Goal: Information Seeking & Learning: Find specific fact

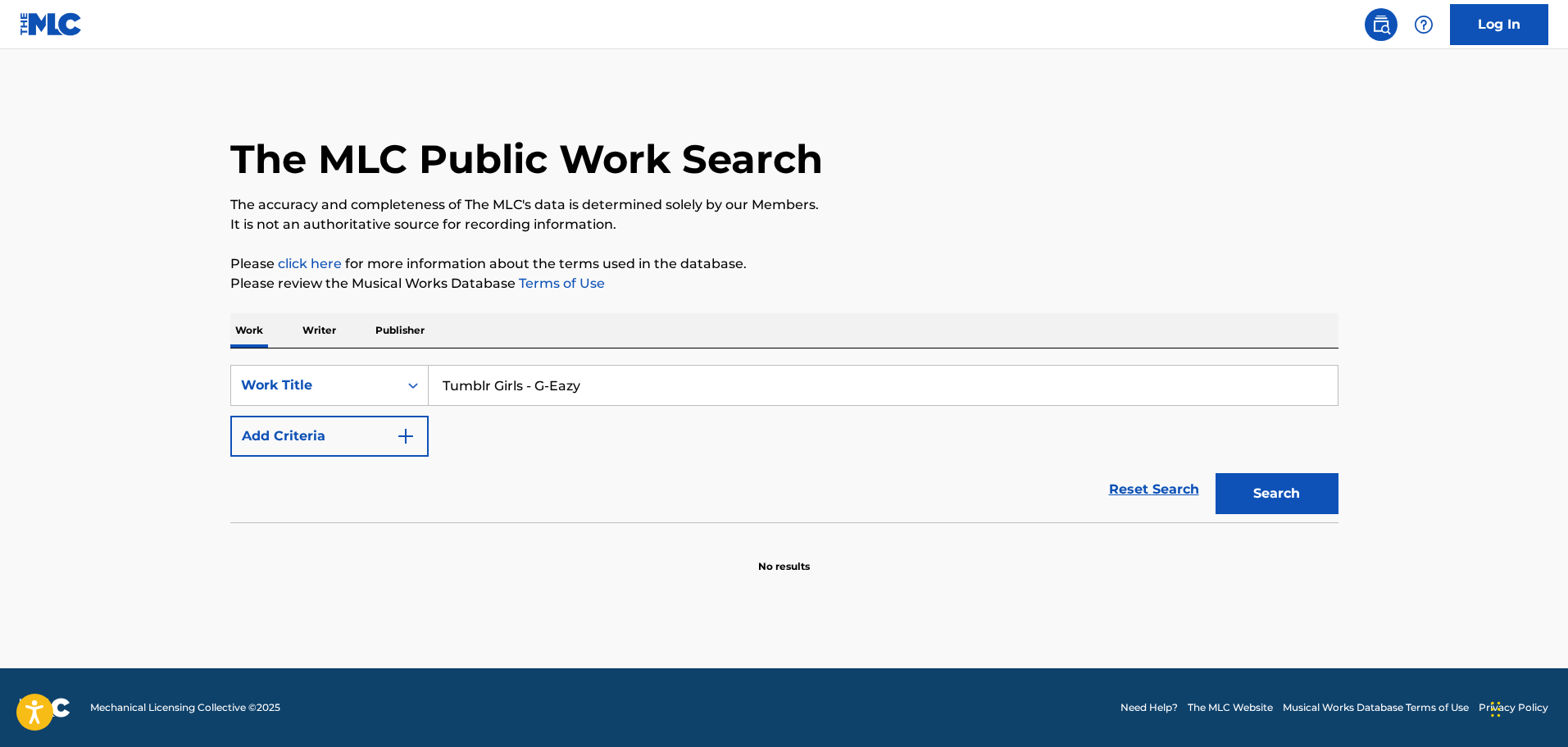
type input "Tumblr Girls - G-Eazy"
click at [405, 439] on img "Search Form" at bounding box center [405, 436] width 19 height 19
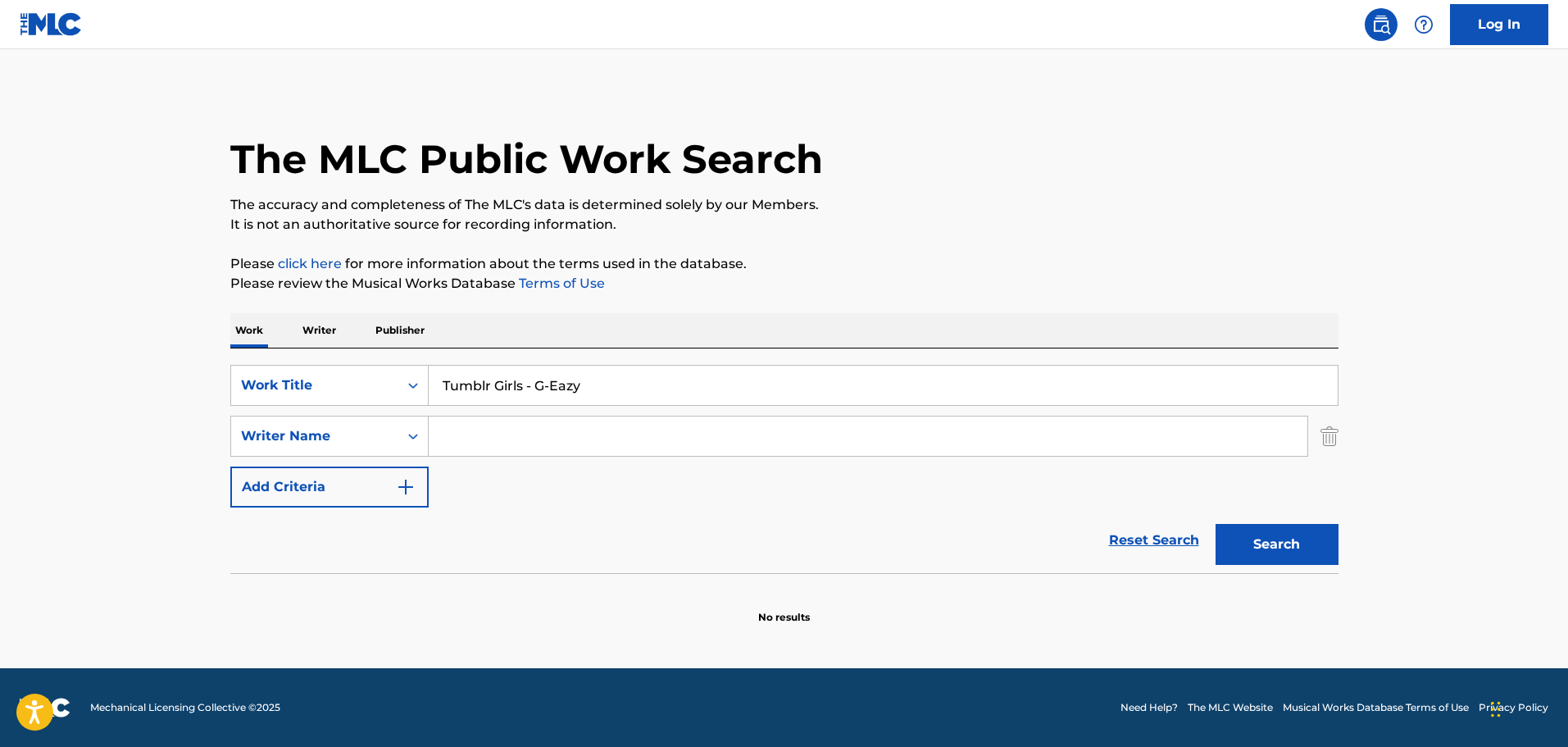
click at [492, 445] on input "Search Form" at bounding box center [868, 436] width 878 height 40
click at [598, 441] on input "Search Form" at bounding box center [868, 436] width 878 height 40
paste input "[PERSON_NAME]"
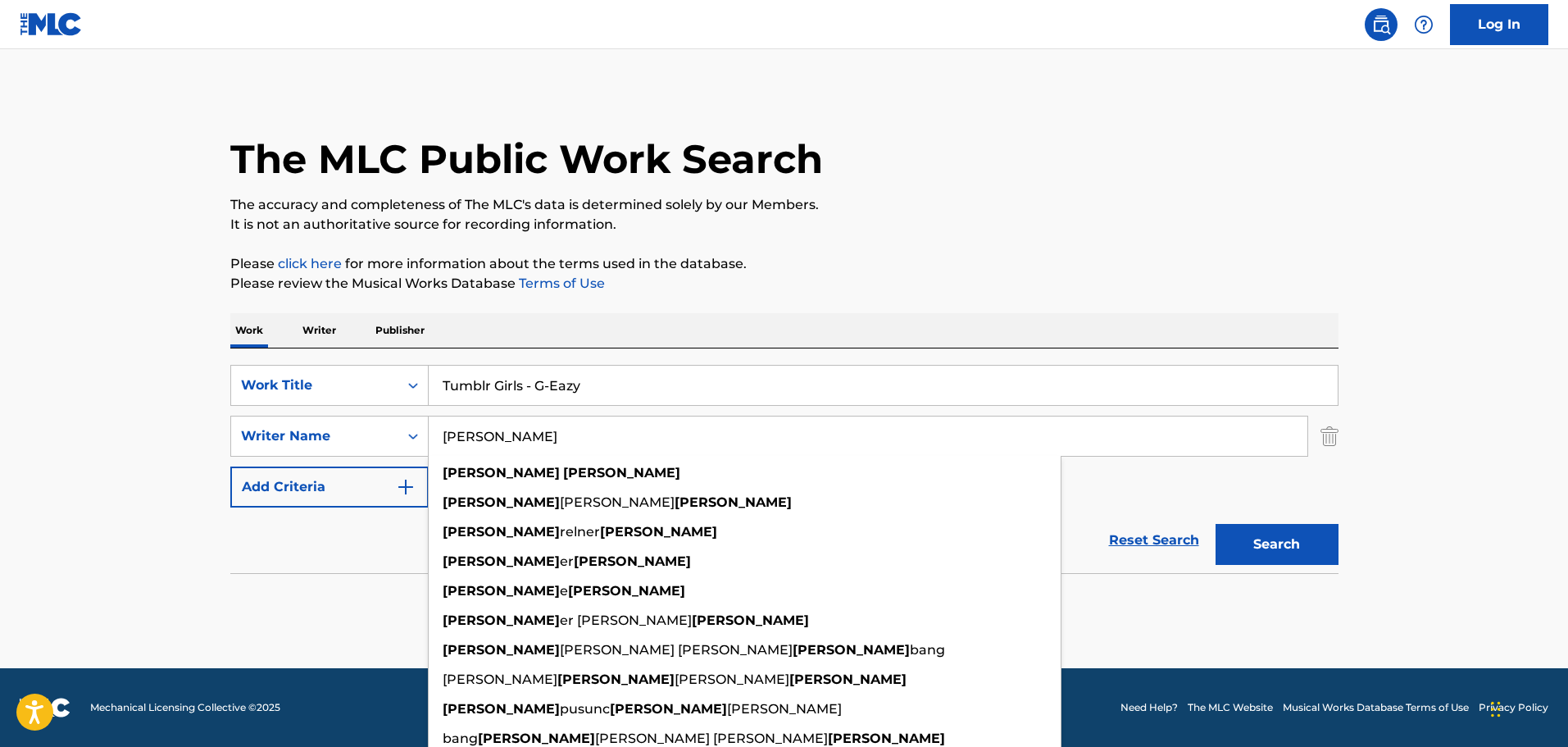
type input "[PERSON_NAME]"
click at [1258, 550] on button "Search" at bounding box center [1277, 544] width 123 height 41
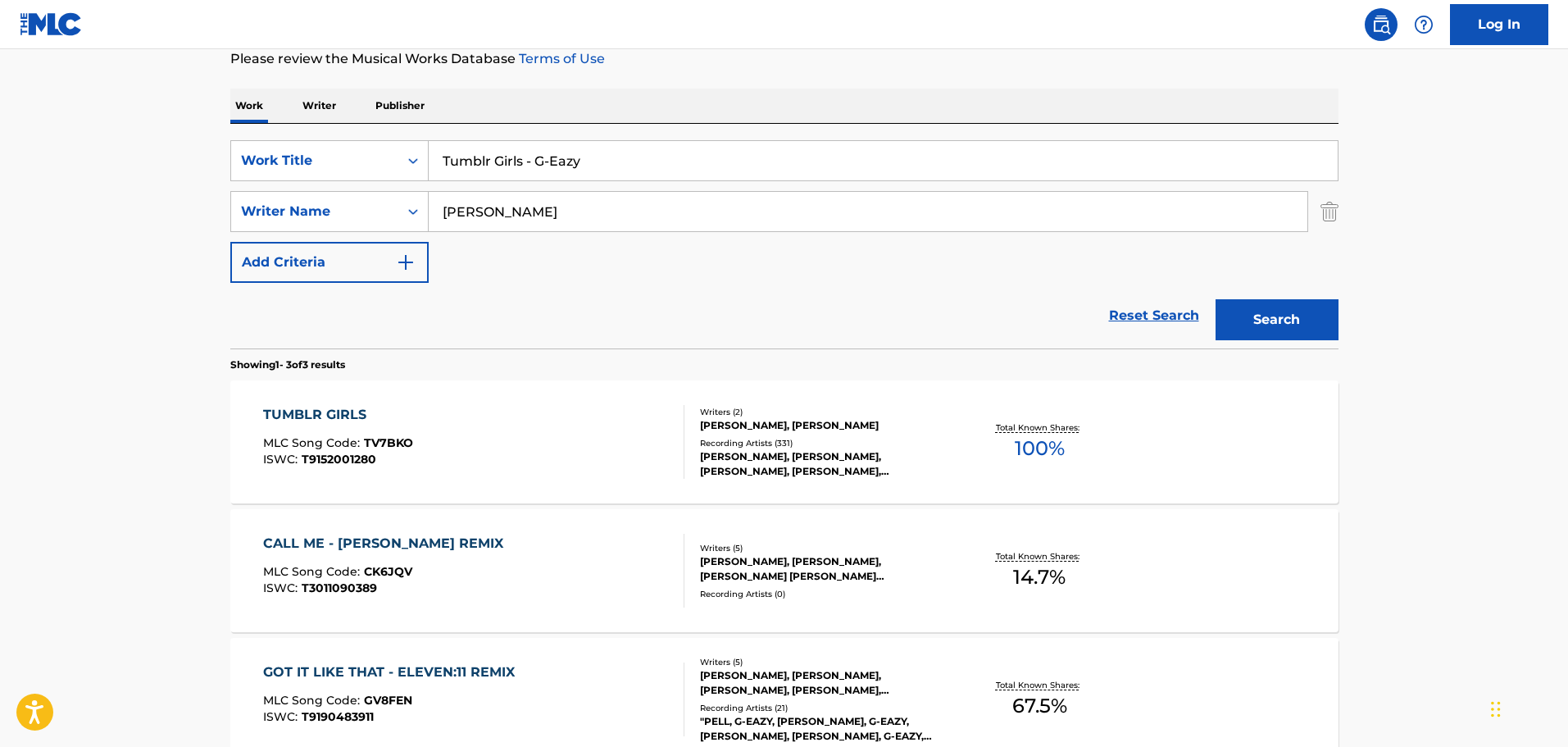
scroll to position [246, 0]
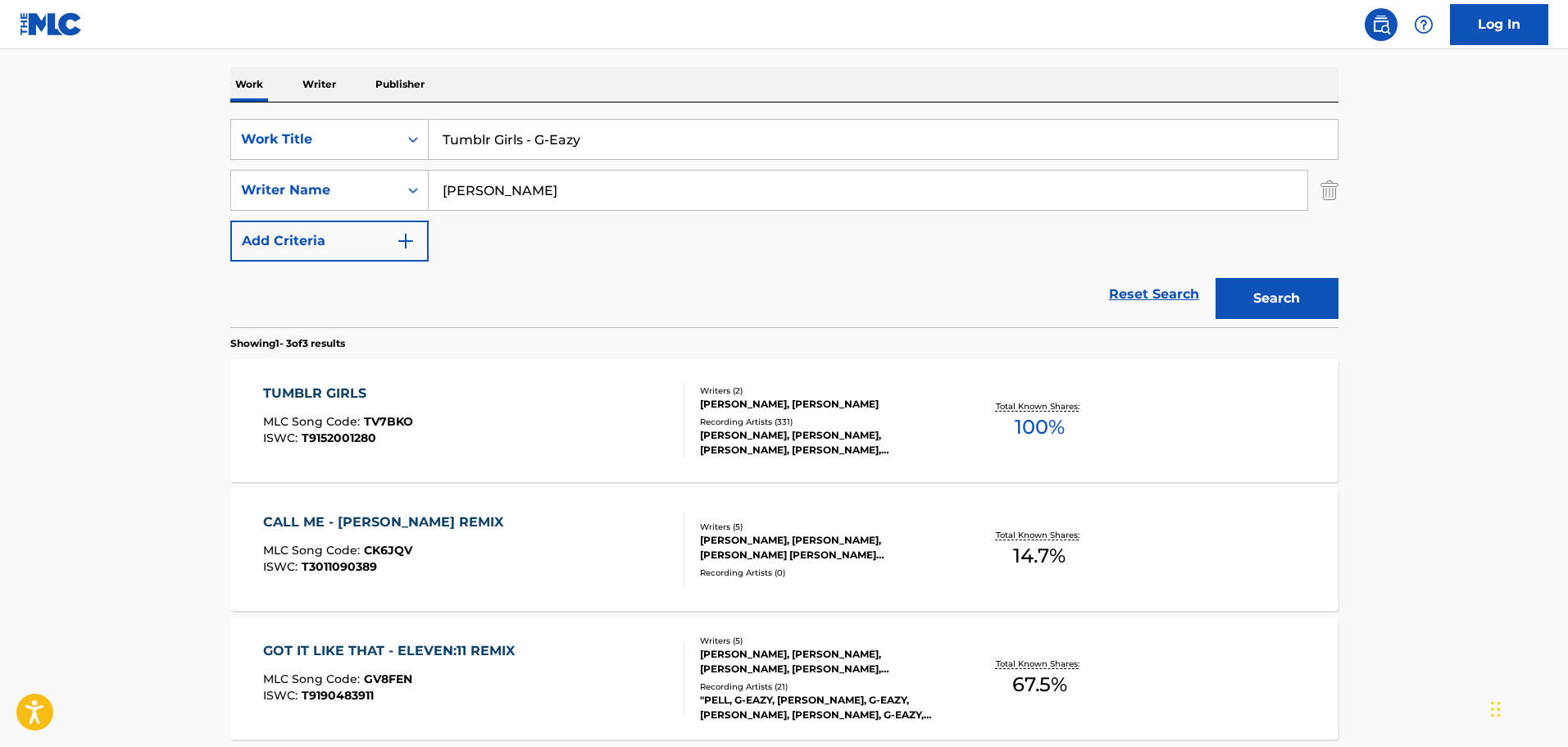
click at [542, 429] on div "TUMBLR GIRLS MLC Song Code : TV7BKO ISWC : T9152001280" at bounding box center [473, 421] width 422 height 74
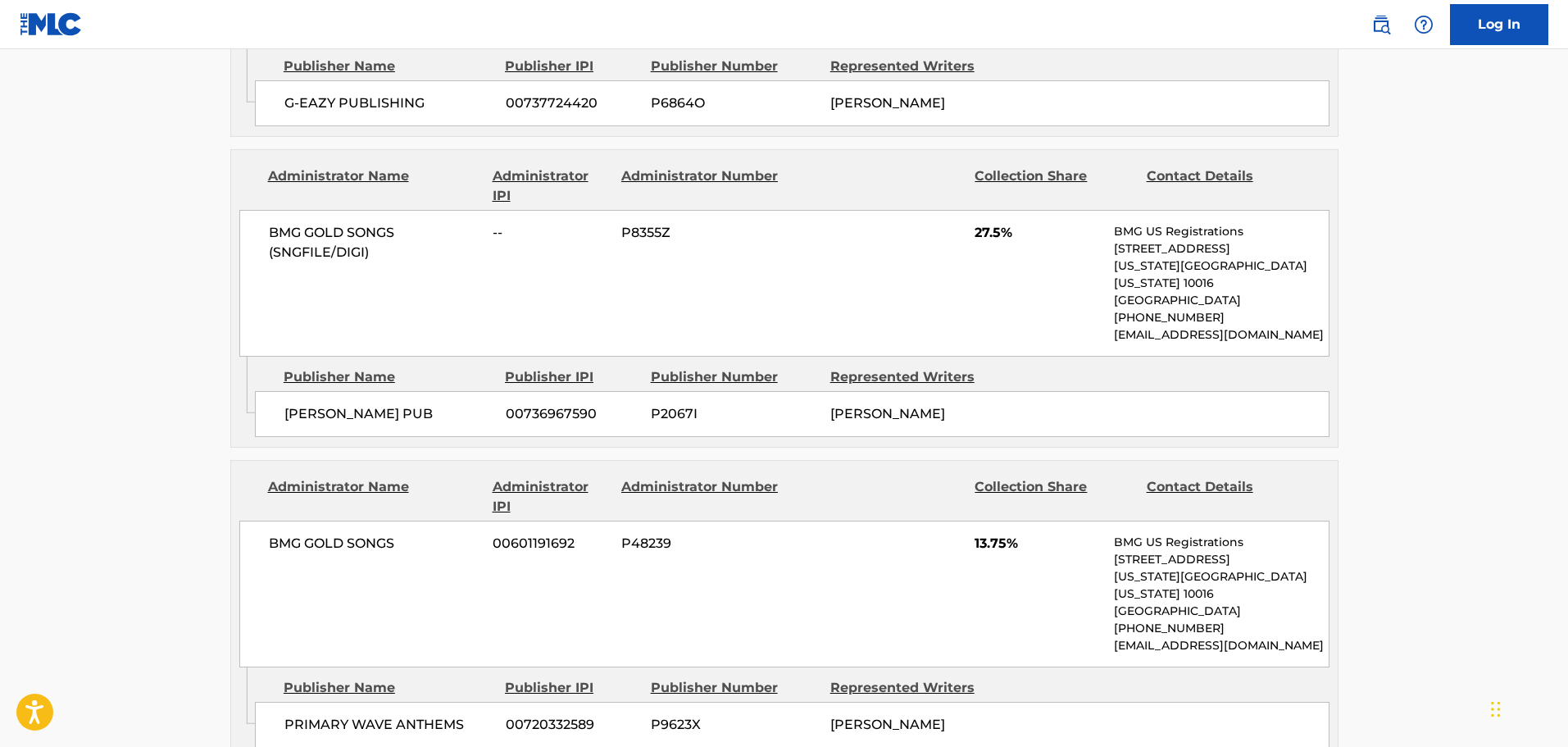
scroll to position [1066, 0]
